Goal: Information Seeking & Learning: Compare options

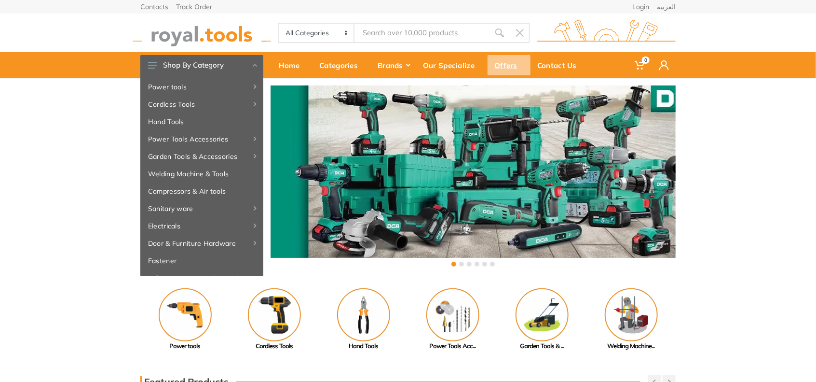
click at [503, 63] on div "Offers" at bounding box center [509, 65] width 43 height 20
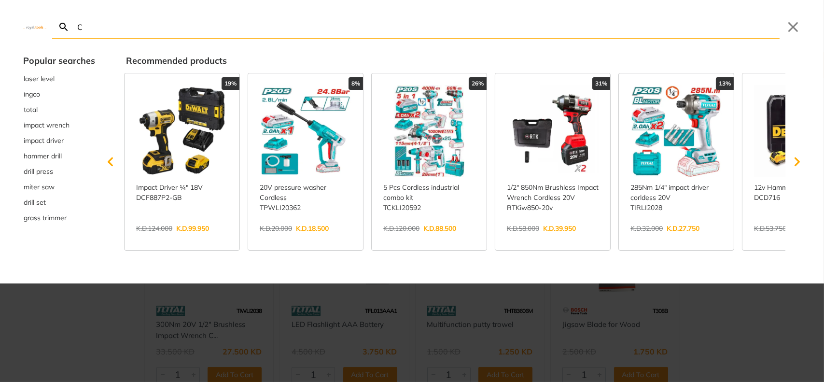
type input "CO"
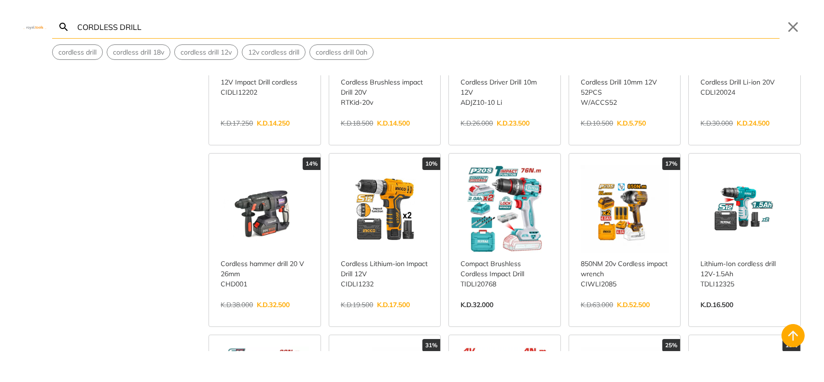
scroll to position [1045, 0]
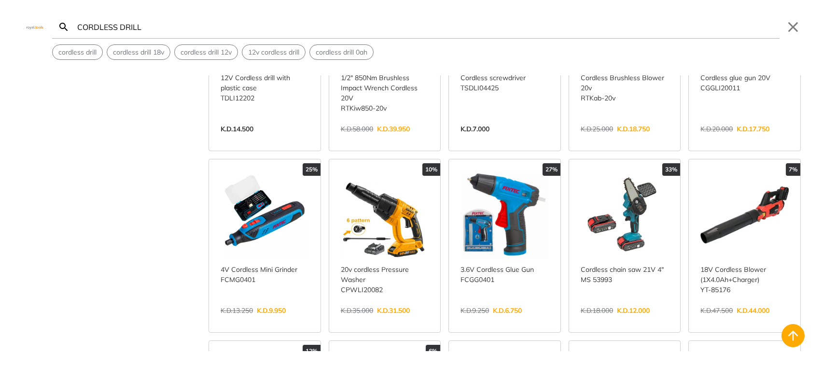
scroll to position [1448, 0]
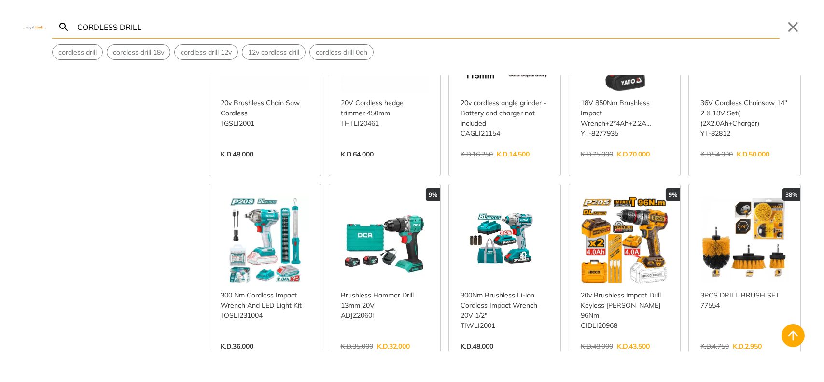
scroll to position [2734, 0]
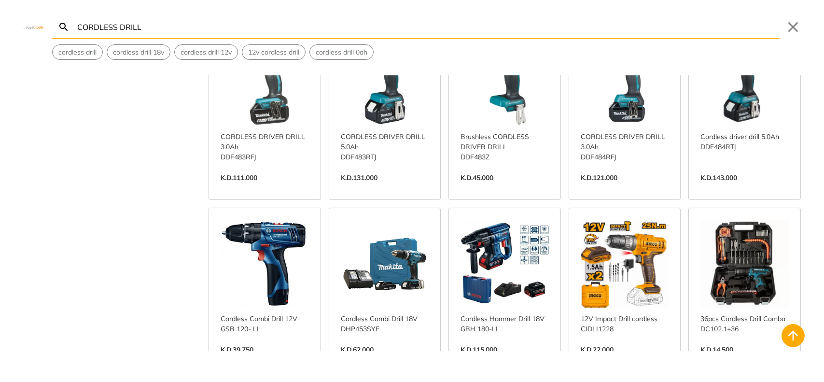
scroll to position [3378, 0]
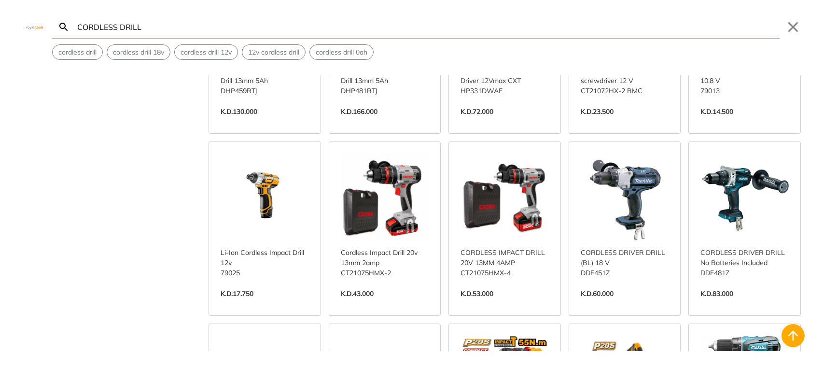
scroll to position [4021, 0]
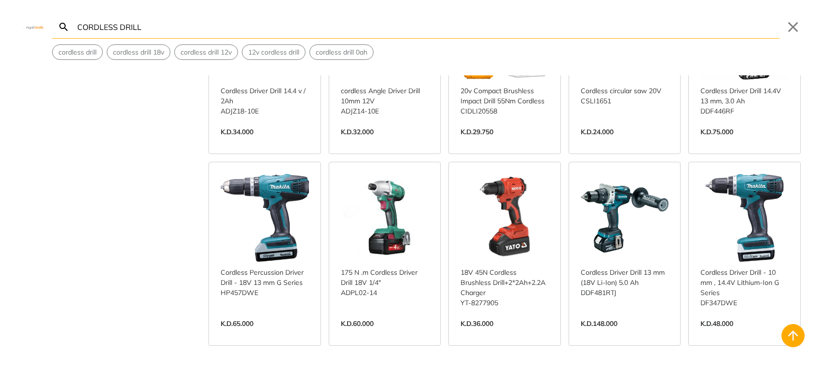
scroll to position [4504, 0]
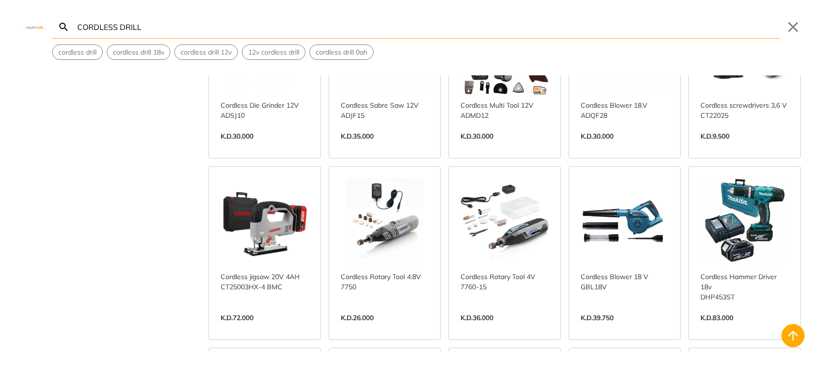
scroll to position [5227, 0]
type input "CORDLESS DRILL"
click at [762, 327] on link "View more →" at bounding box center [744, 327] width 88 height 0
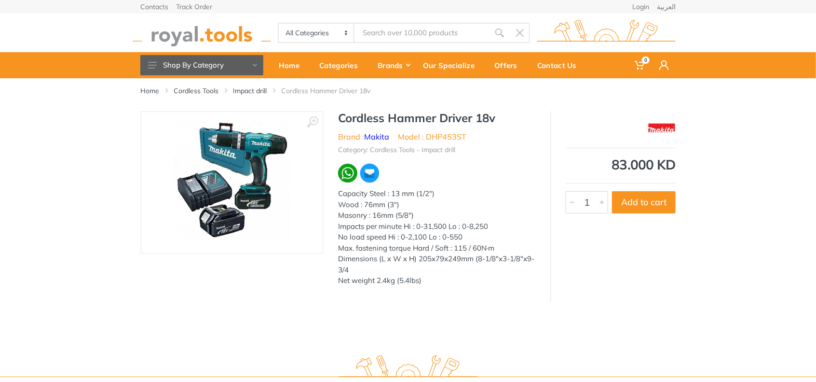
type input "CORDLESS DRILL"
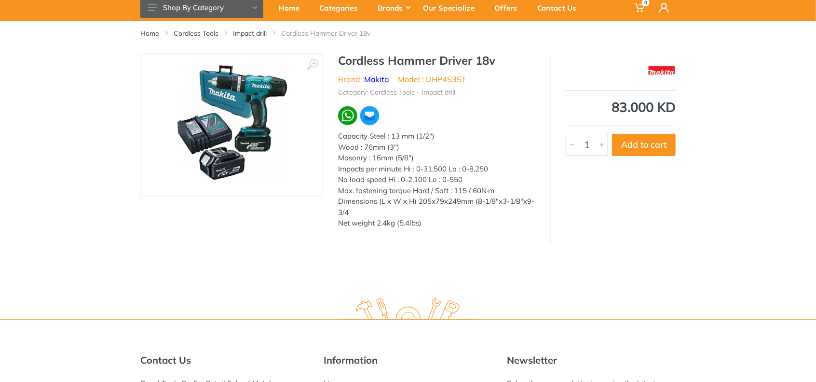
scroll to position [51, 0]
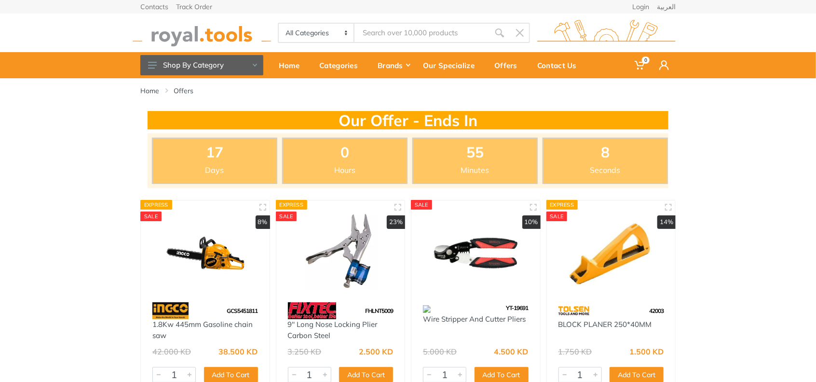
type input "CORDLESS DRILL"
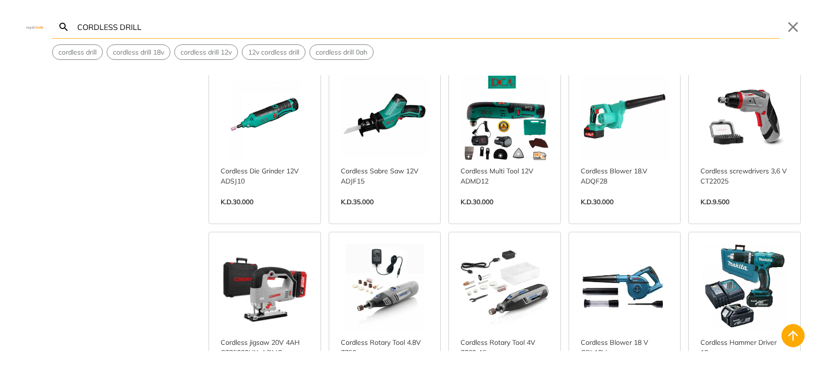
scroll to position [5196, 0]
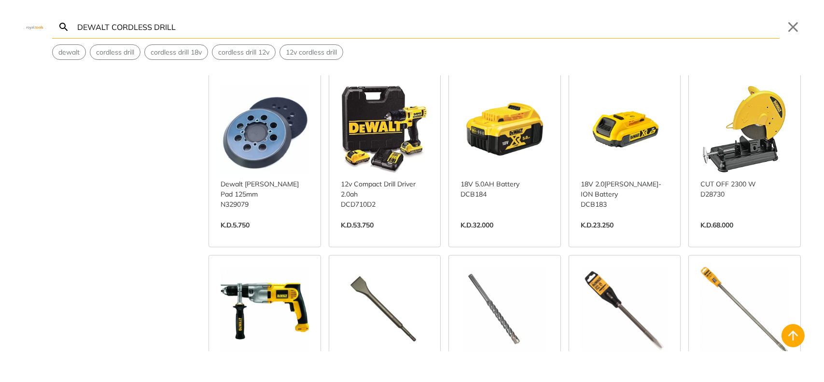
scroll to position [884, 0]
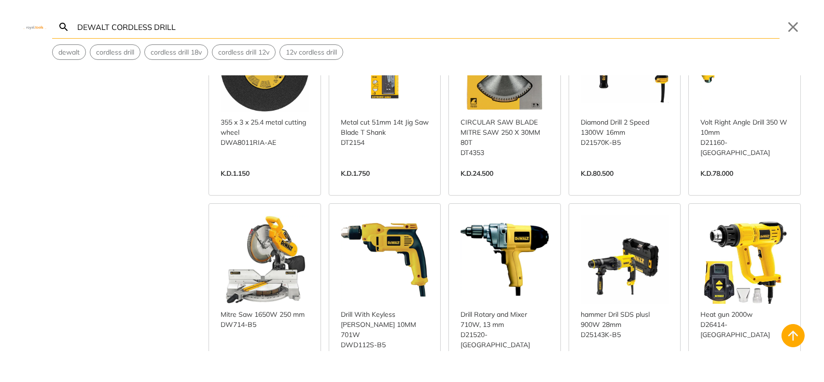
scroll to position [2727, 0]
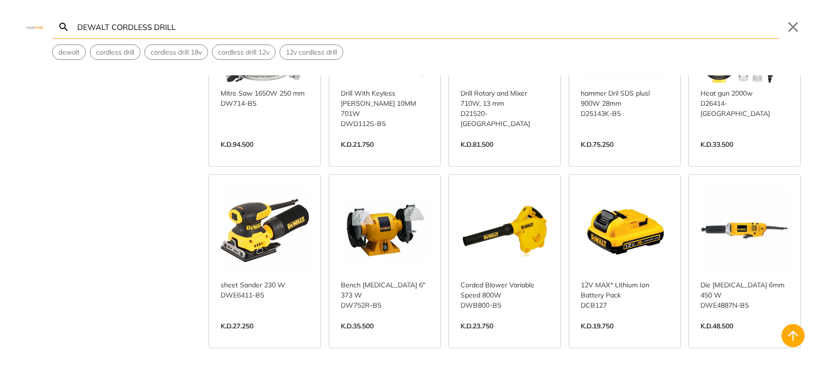
scroll to position [2969, 0]
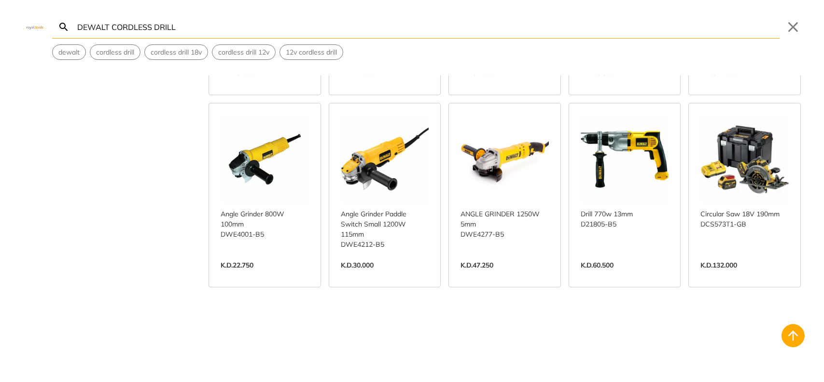
scroll to position [4256, 0]
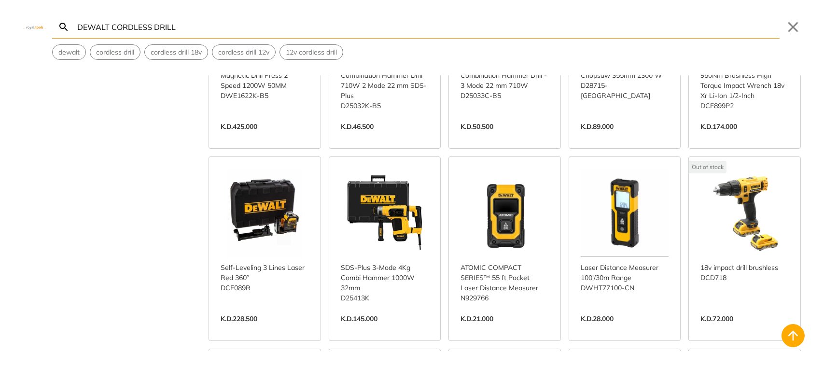
scroll to position [4738, 0]
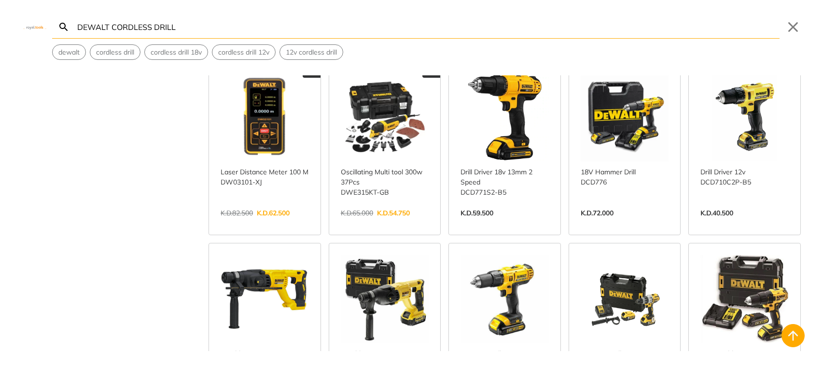
scroll to position [495, 0]
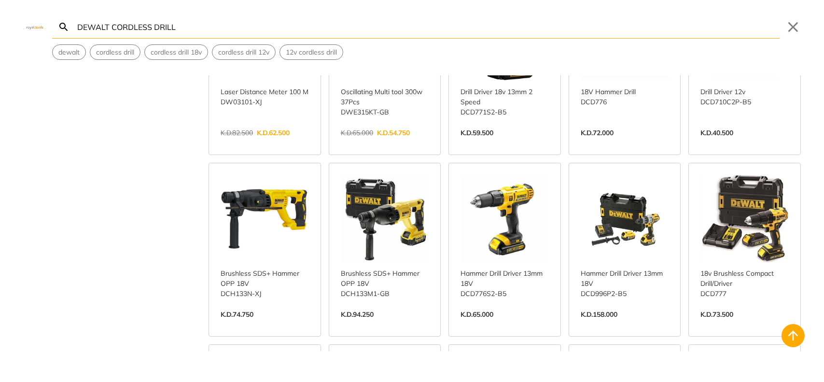
type input "DEWALT CORDLESS DRILL"
click at [739, 324] on link "View more →" at bounding box center [744, 324] width 88 height 0
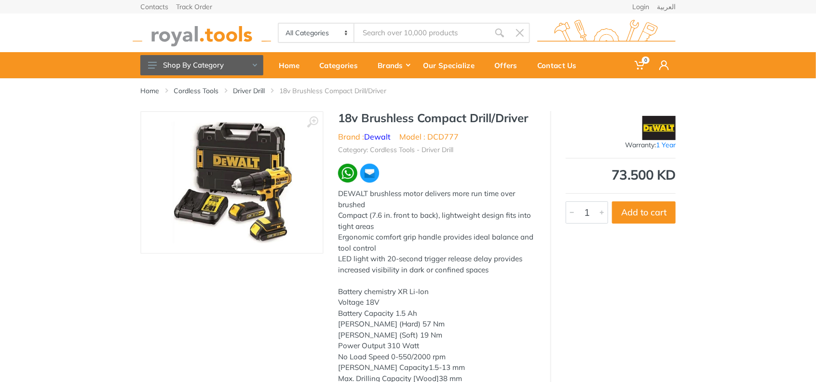
type input "DEWALT CORDLESS DRILL"
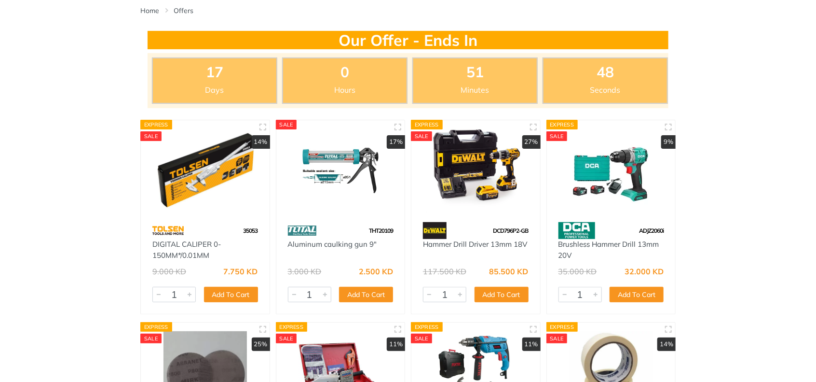
type input "DEWALT CORDLESS DRILL"
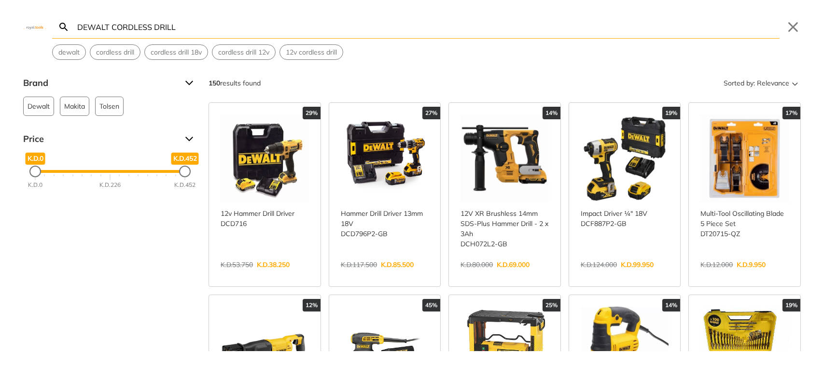
click at [364, 275] on link "View more →" at bounding box center [385, 275] width 88 height 0
